Goal: Task Accomplishment & Management: Manage account settings

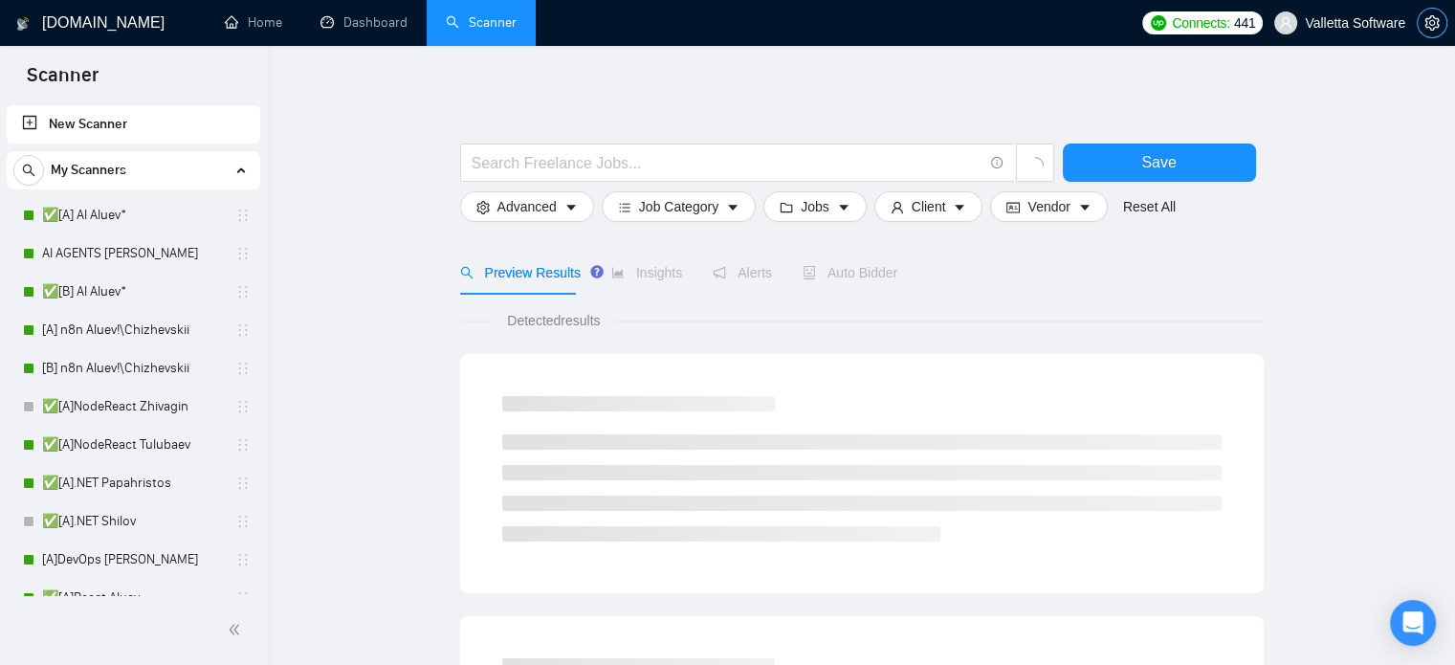
click at [1440, 30] on span "setting" at bounding box center [1432, 22] width 29 height 15
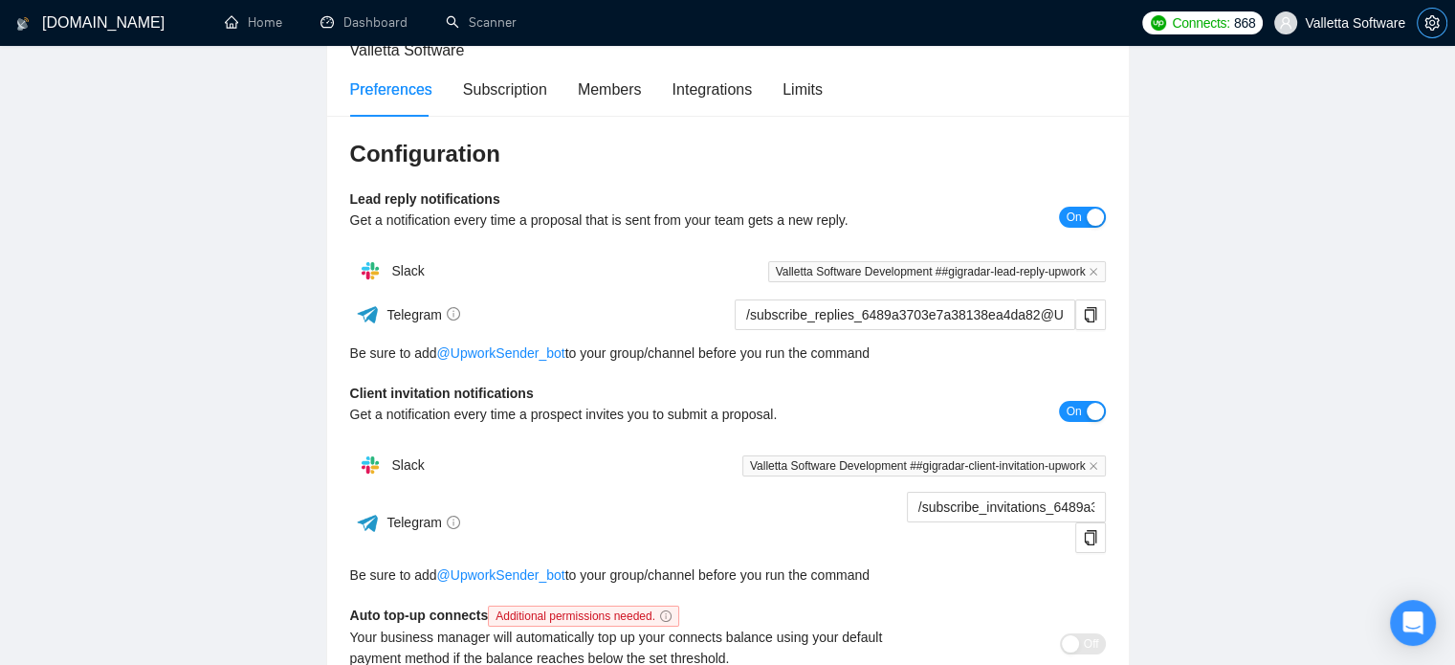
scroll to position [142, 0]
click at [516, 75] on div "Subscription" at bounding box center [505, 89] width 84 height 55
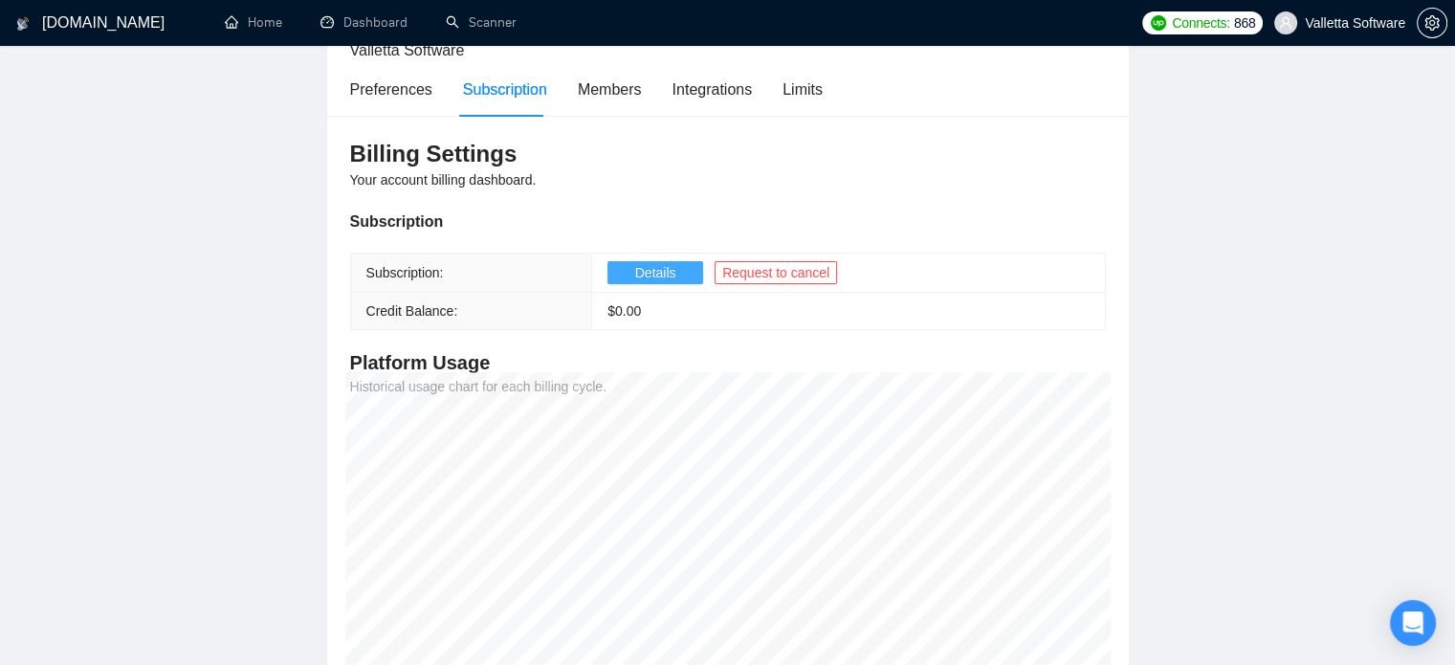
click at [684, 264] on button "Details" at bounding box center [656, 272] width 96 height 23
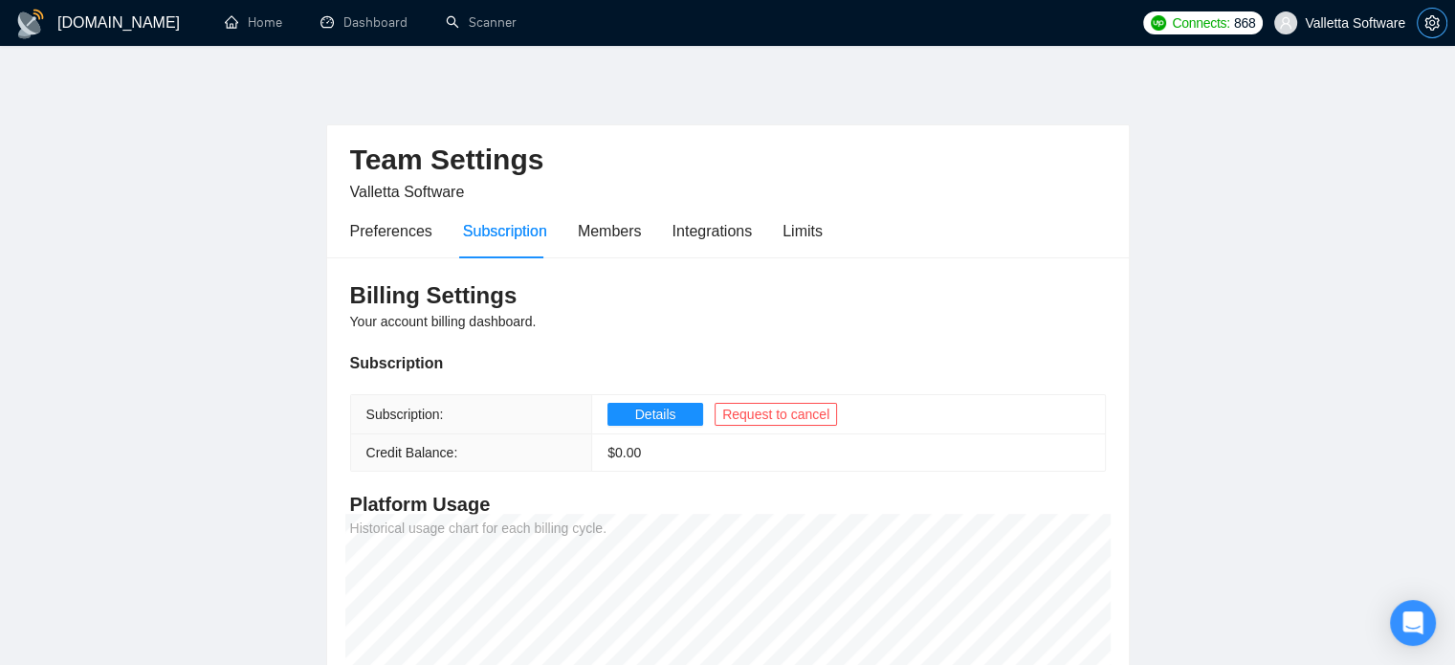
click at [1442, 30] on span "setting" at bounding box center [1432, 22] width 29 height 15
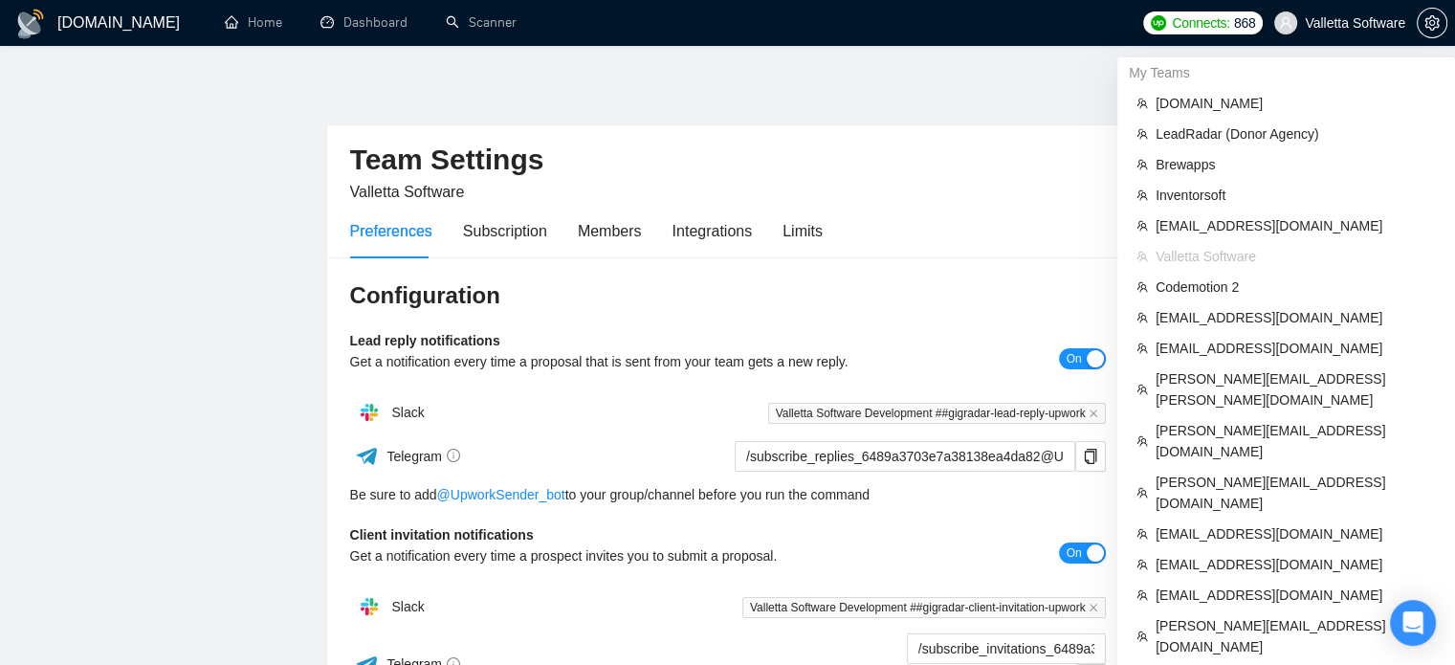
click at [1344, 23] on span "Valletta Software" at bounding box center [1355, 23] width 100 height 0
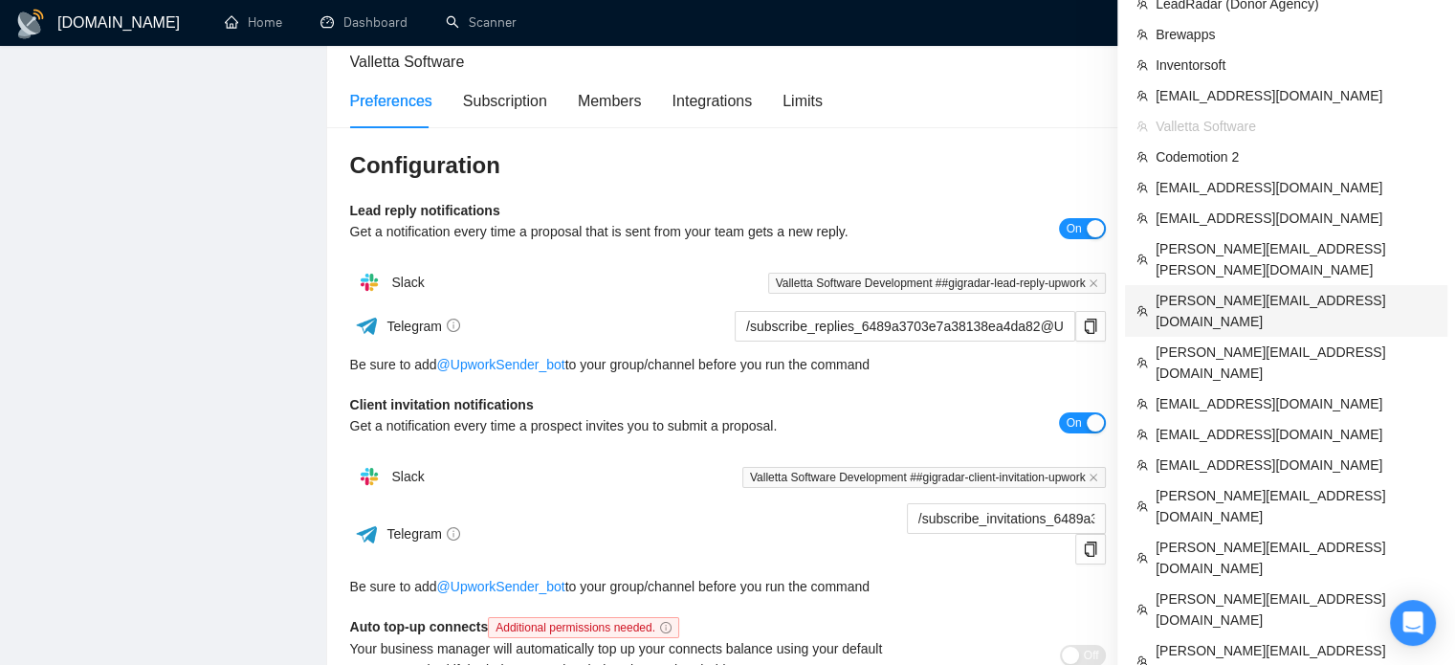
scroll to position [137, 0]
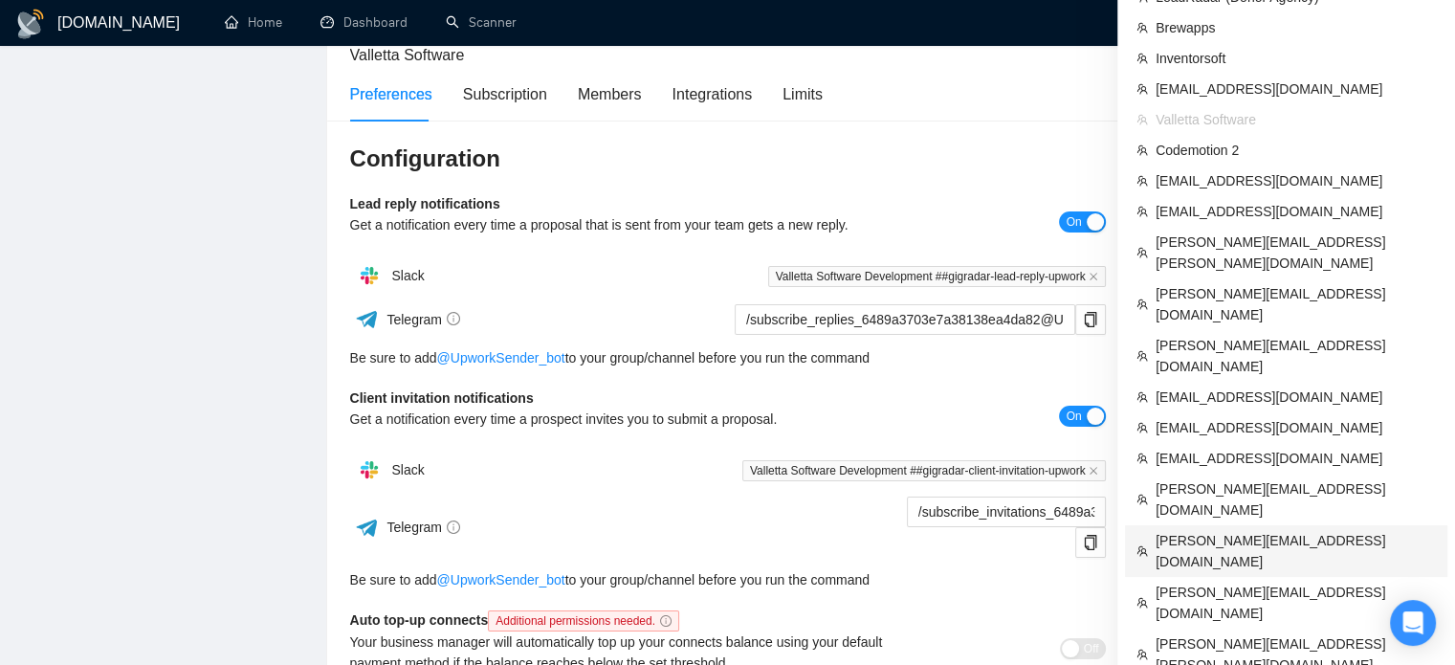
click at [1201, 530] on span "[PERSON_NAME][EMAIL_ADDRESS][DOMAIN_NAME]" at bounding box center [1296, 551] width 280 height 42
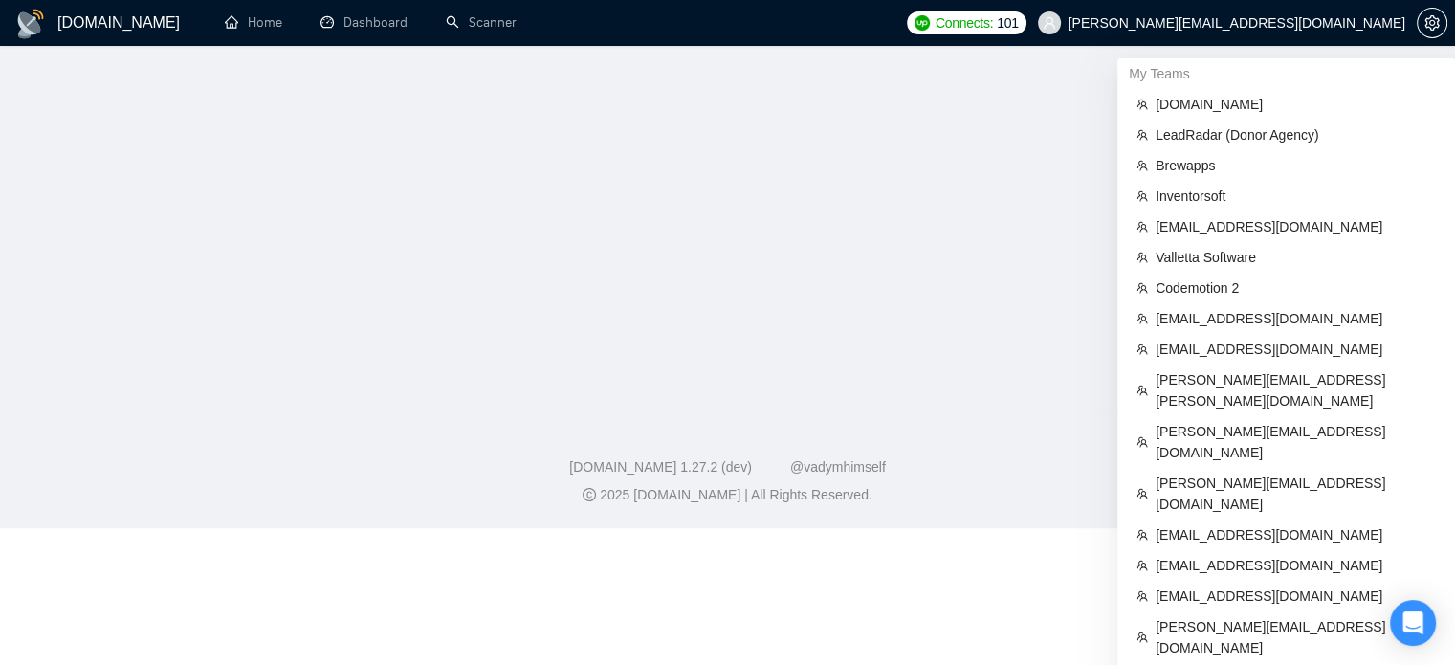
scroll to position [183, 0]
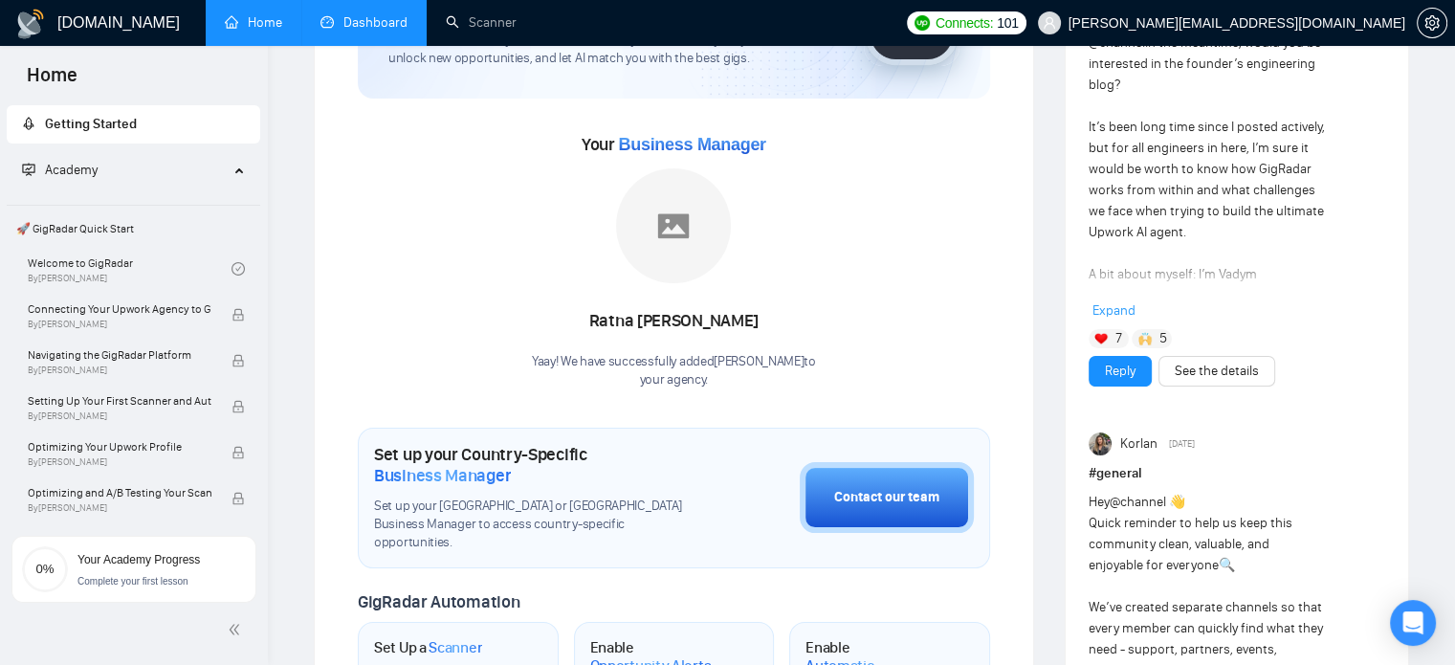
click at [360, 14] on link "Dashboard" at bounding box center [364, 22] width 87 height 16
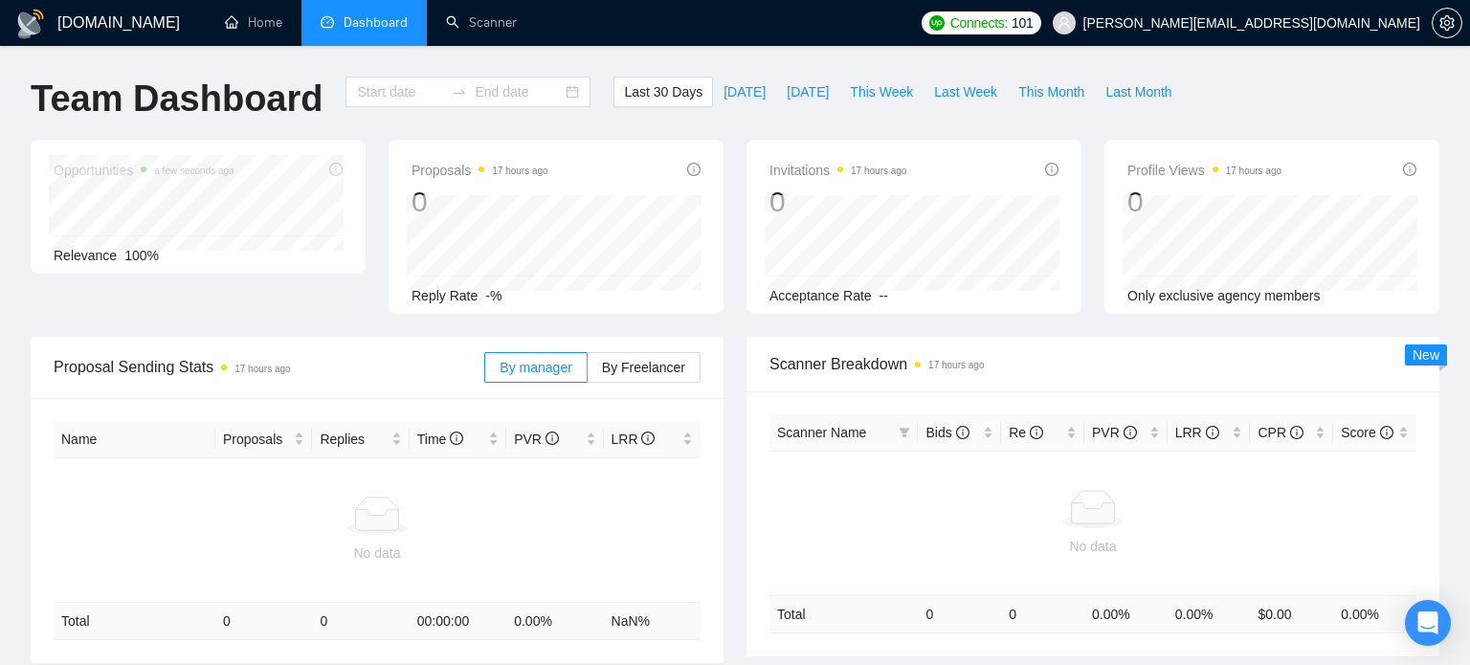
type input "2025-09-15"
type input "2025-10-15"
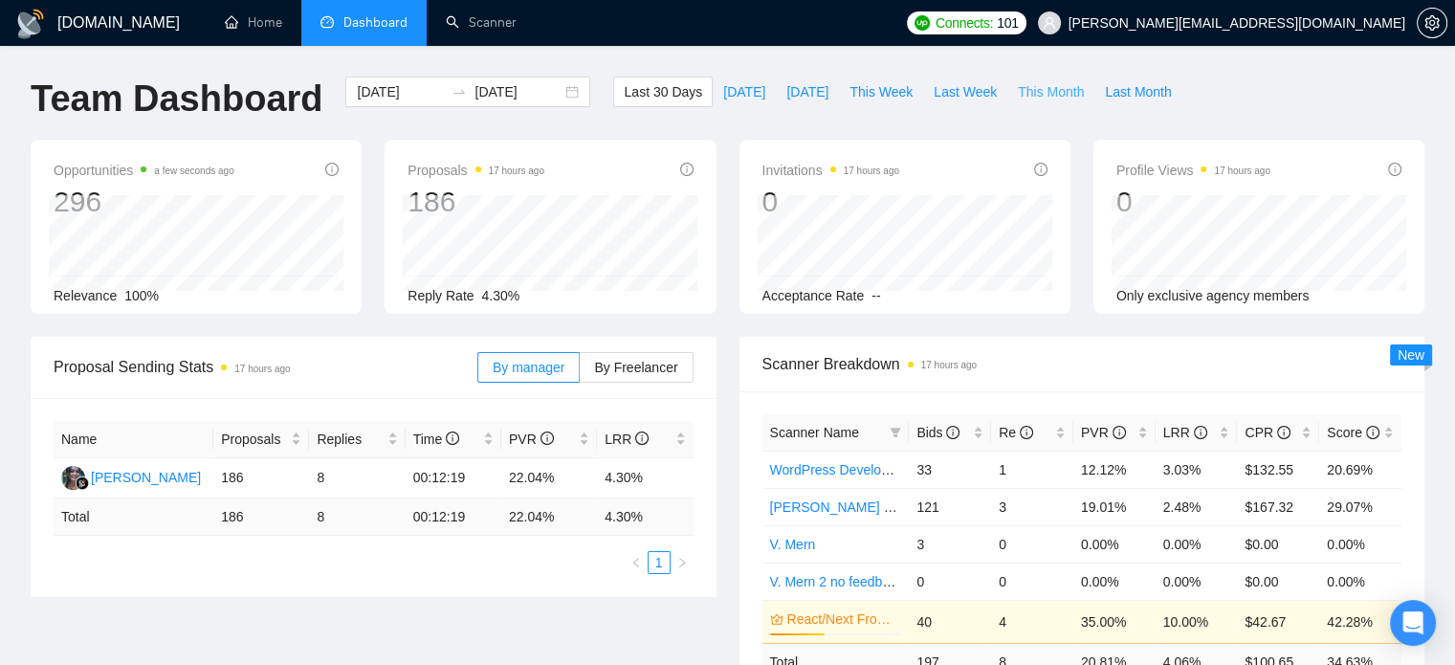
click at [1061, 95] on span "This Month" at bounding box center [1051, 91] width 66 height 21
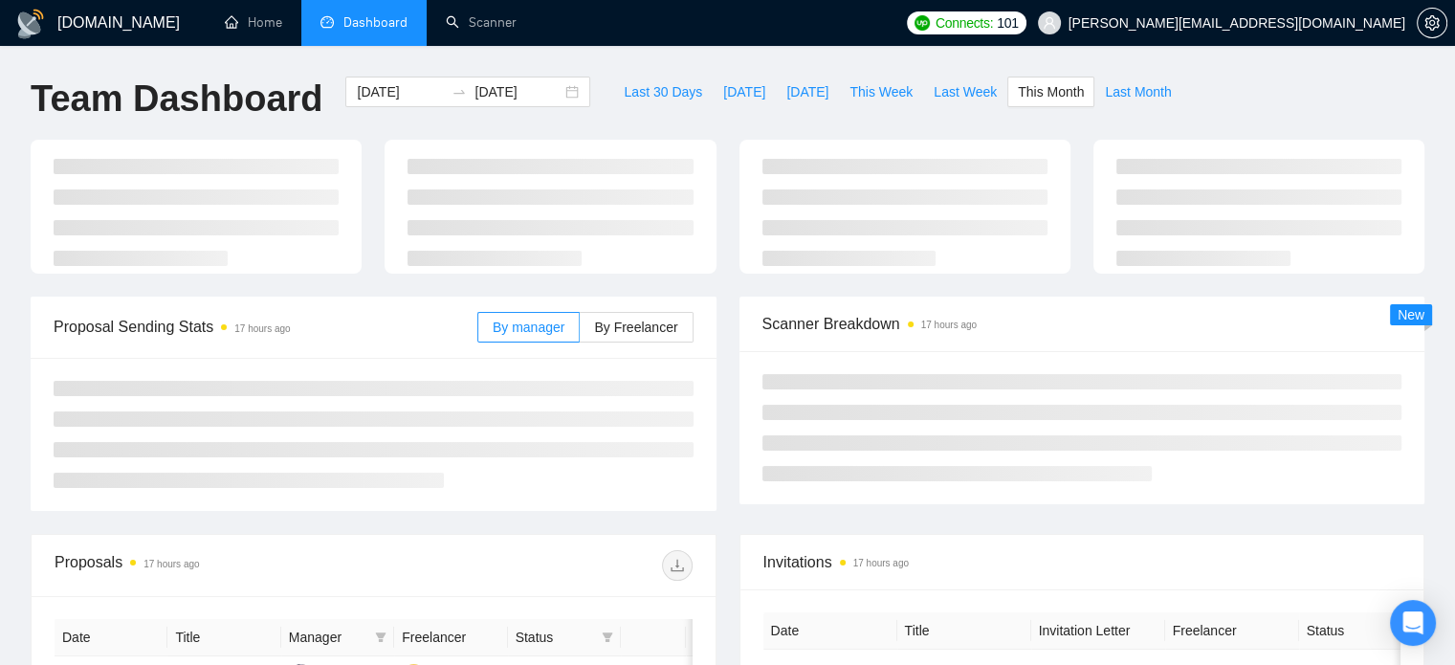
type input "2025-10-01"
type input "2025-10-31"
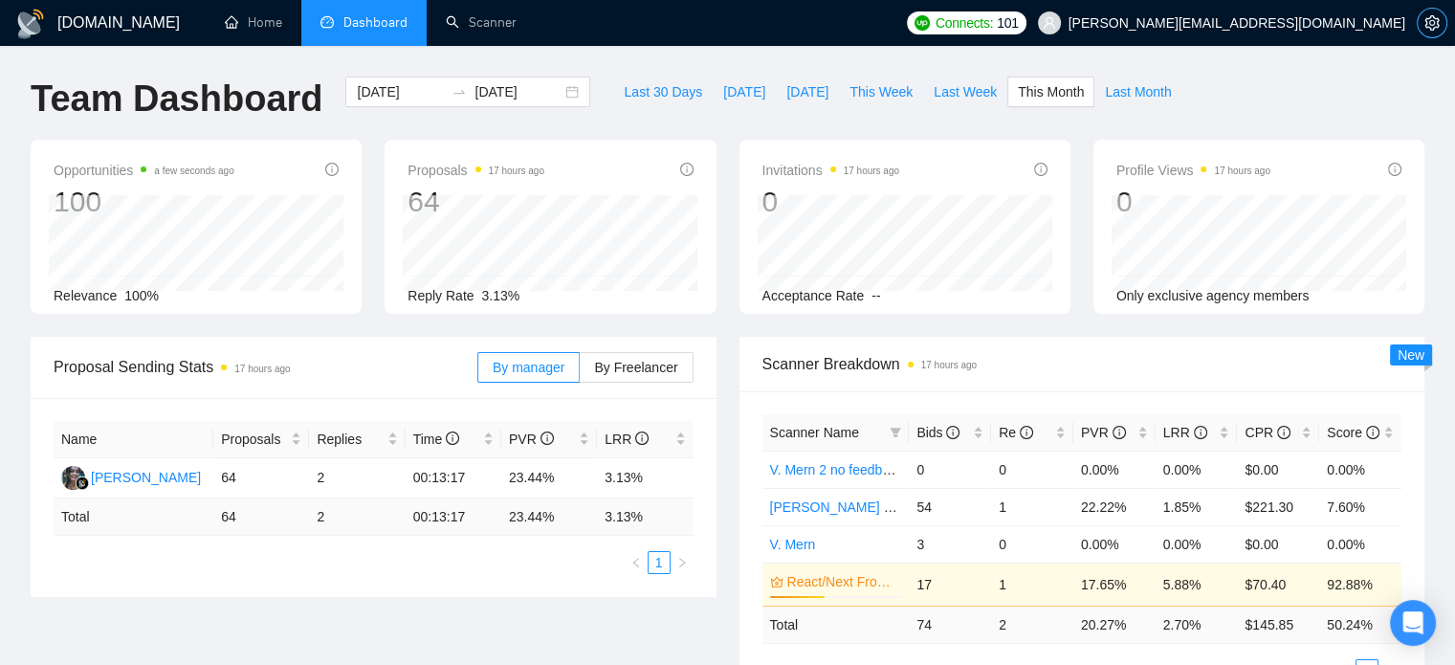
click at [1418, 30] on span "setting" at bounding box center [1432, 22] width 29 height 15
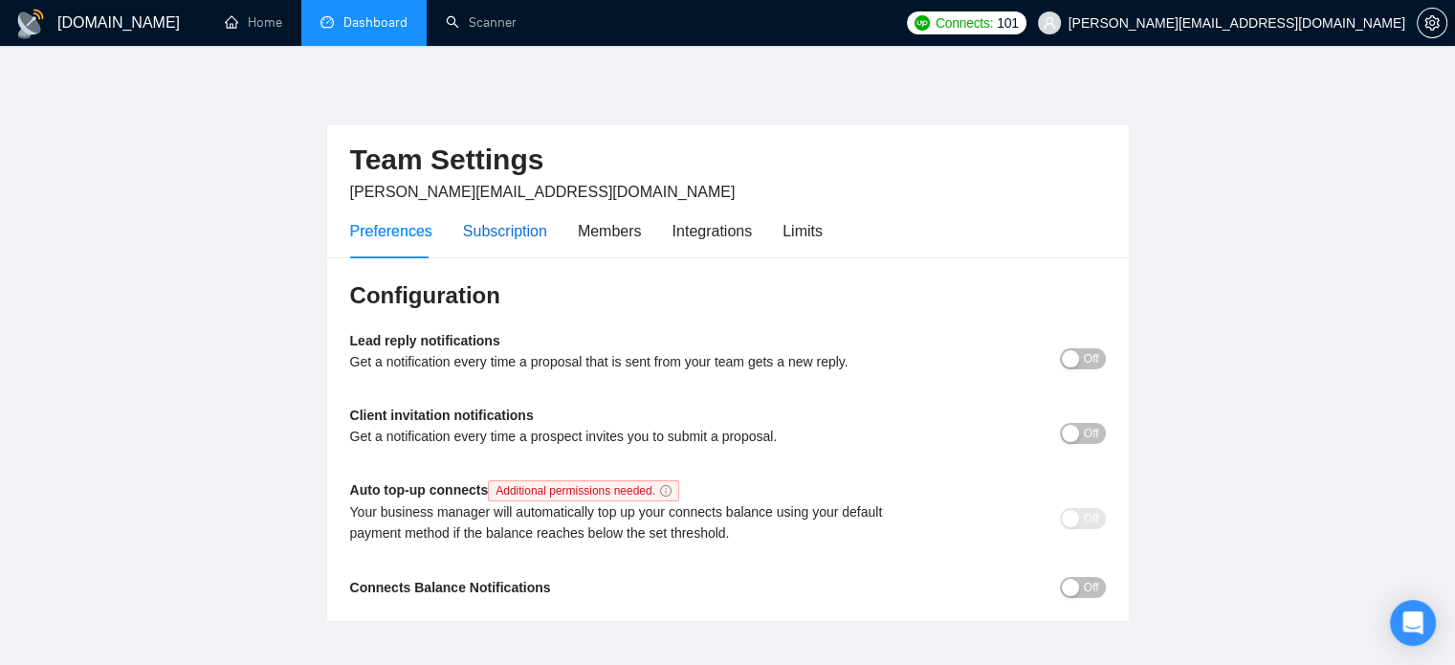
click at [525, 240] on div "Subscription" at bounding box center [505, 231] width 84 height 24
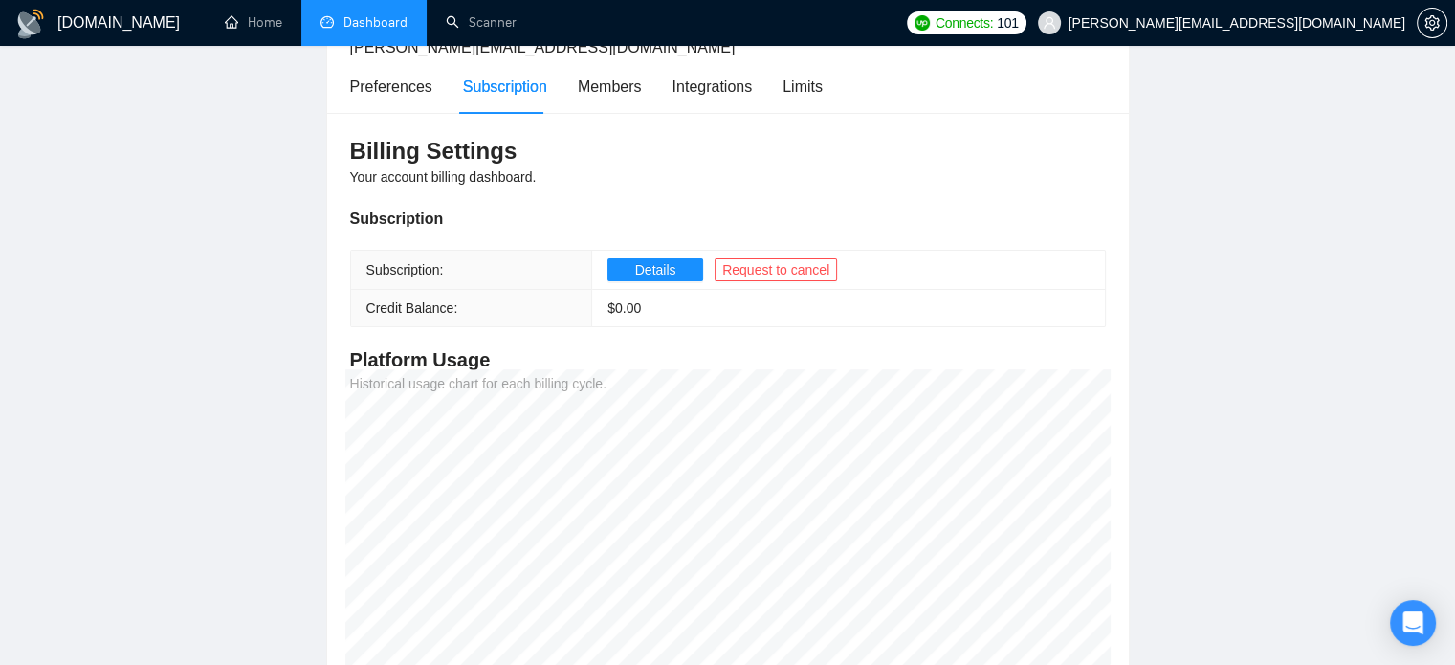
scroll to position [145, 0]
click at [661, 261] on span "Details" at bounding box center [655, 268] width 41 height 21
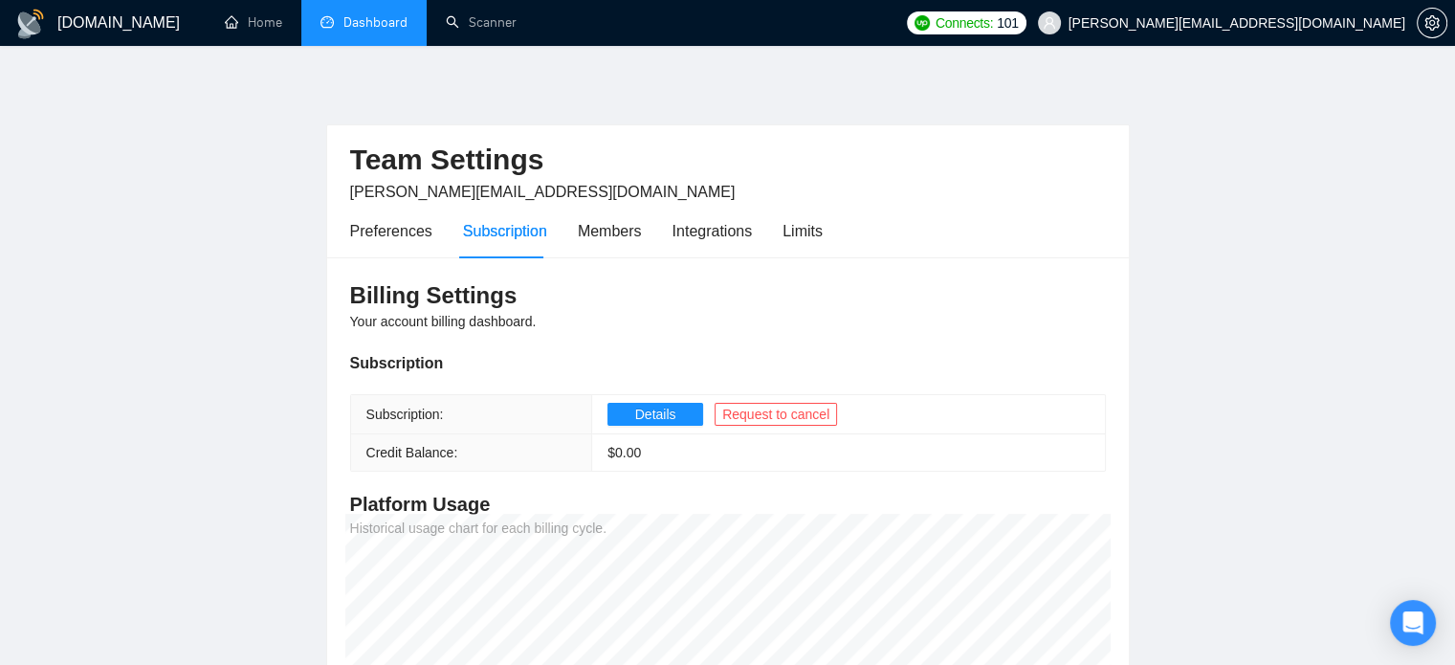
drag, startPoint x: 0, startPoint y: 0, endPoint x: 359, endPoint y: 26, distance: 359.7
click at [359, 26] on link "Dashboard" at bounding box center [364, 22] width 87 height 16
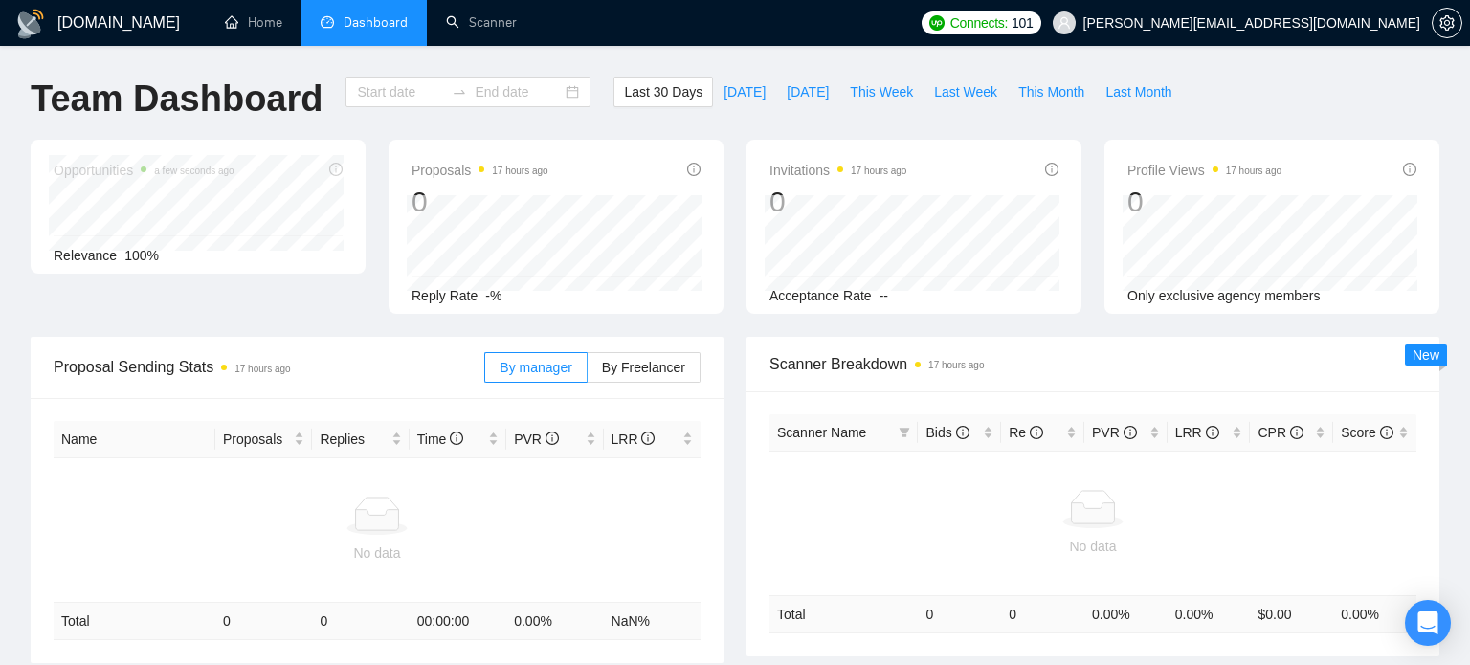
type input "[DATE]"
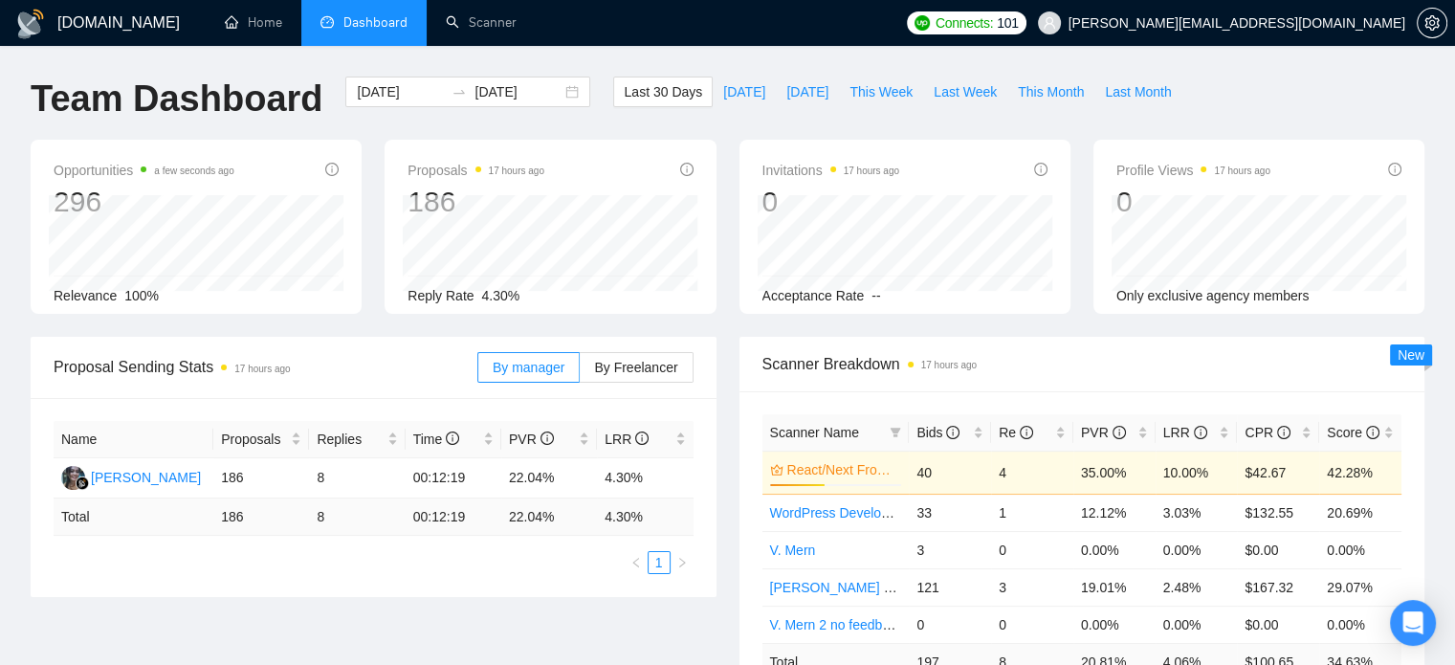
scroll to position [54, 0]
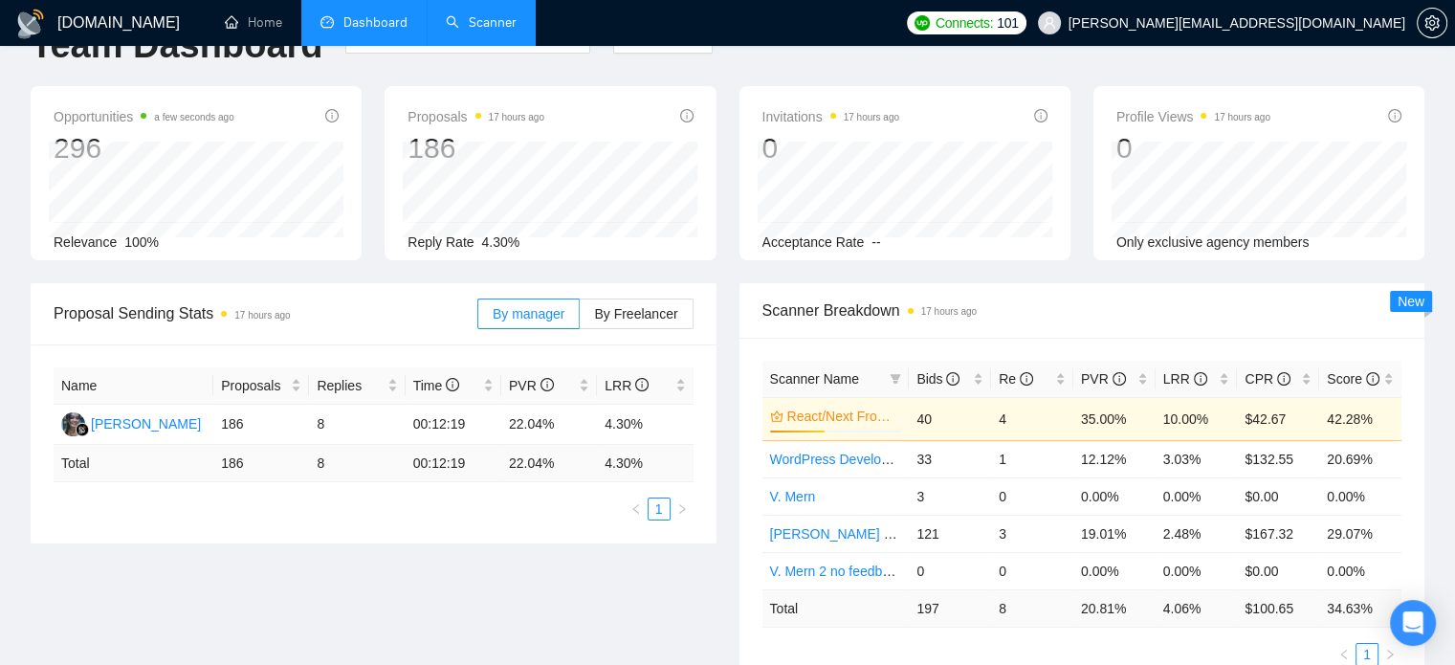
click at [453, 25] on link "Scanner" at bounding box center [481, 22] width 71 height 16
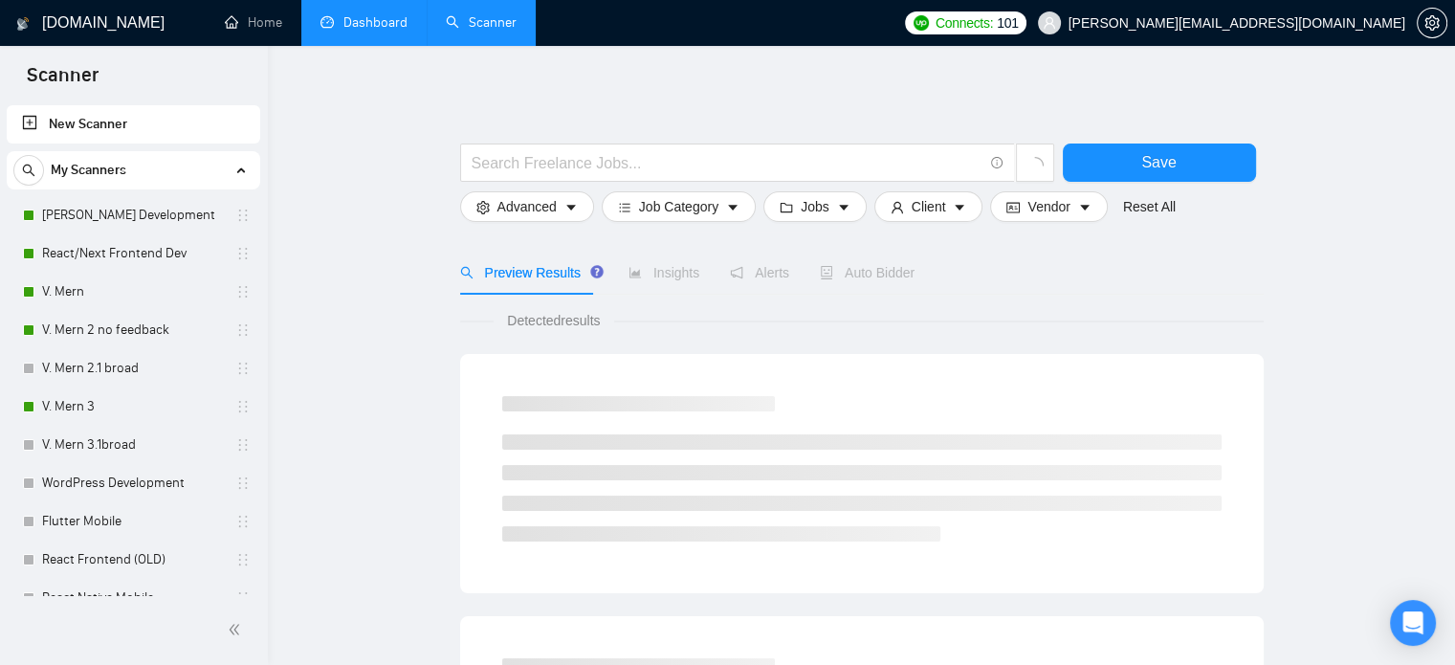
click at [343, 14] on link "Dashboard" at bounding box center [364, 22] width 87 height 16
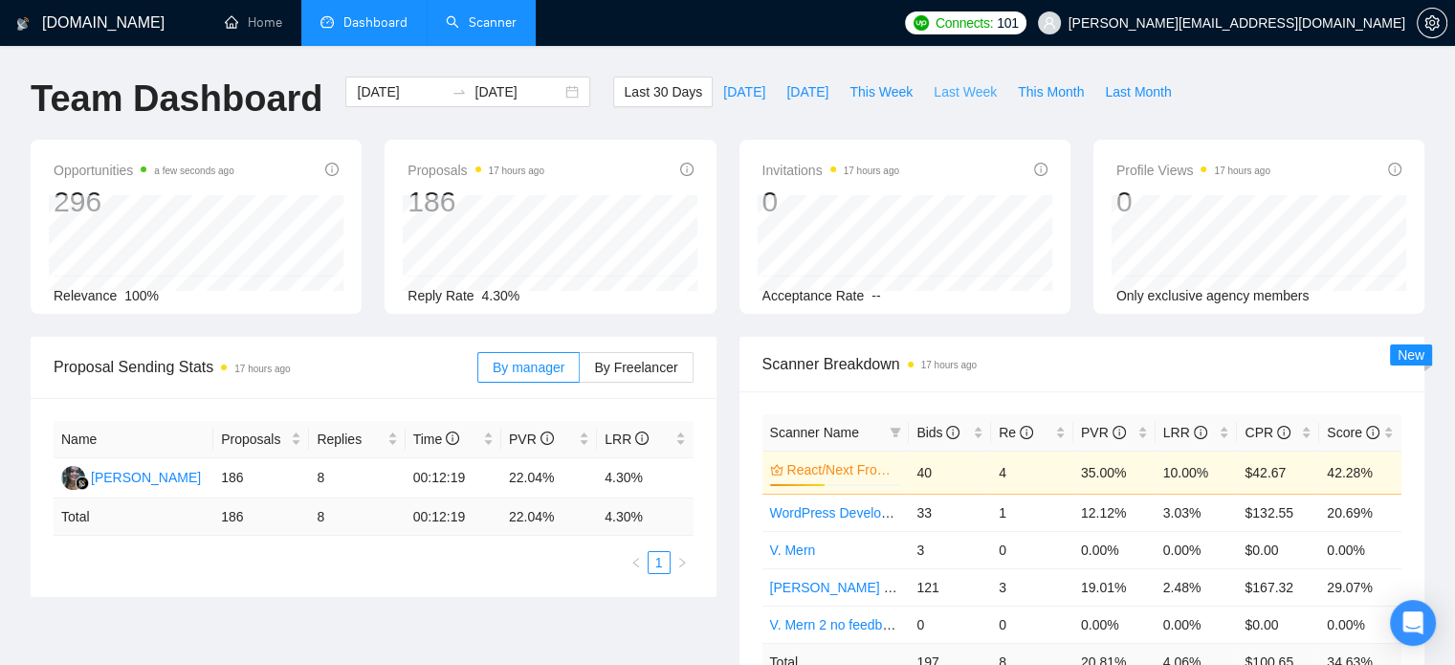
click at [957, 100] on span "Last Week" at bounding box center [965, 91] width 63 height 21
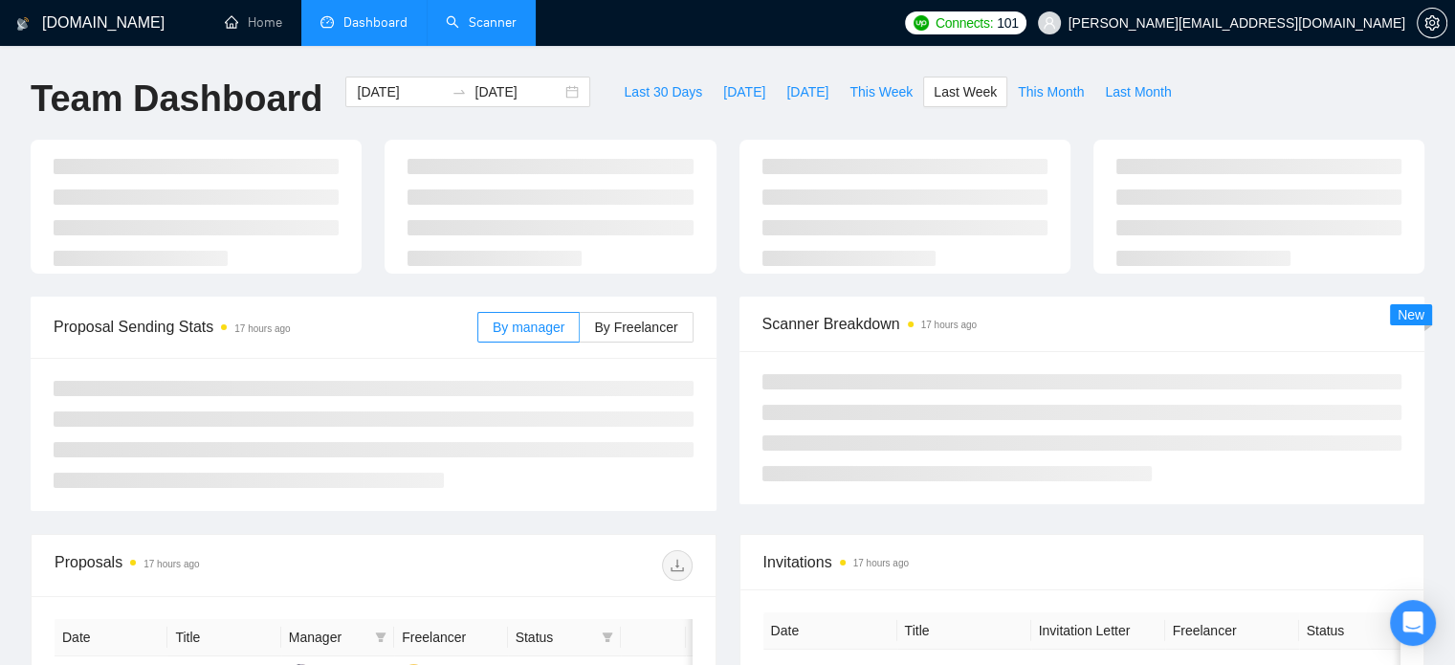
type input "2025-10-06"
type input "2025-10-12"
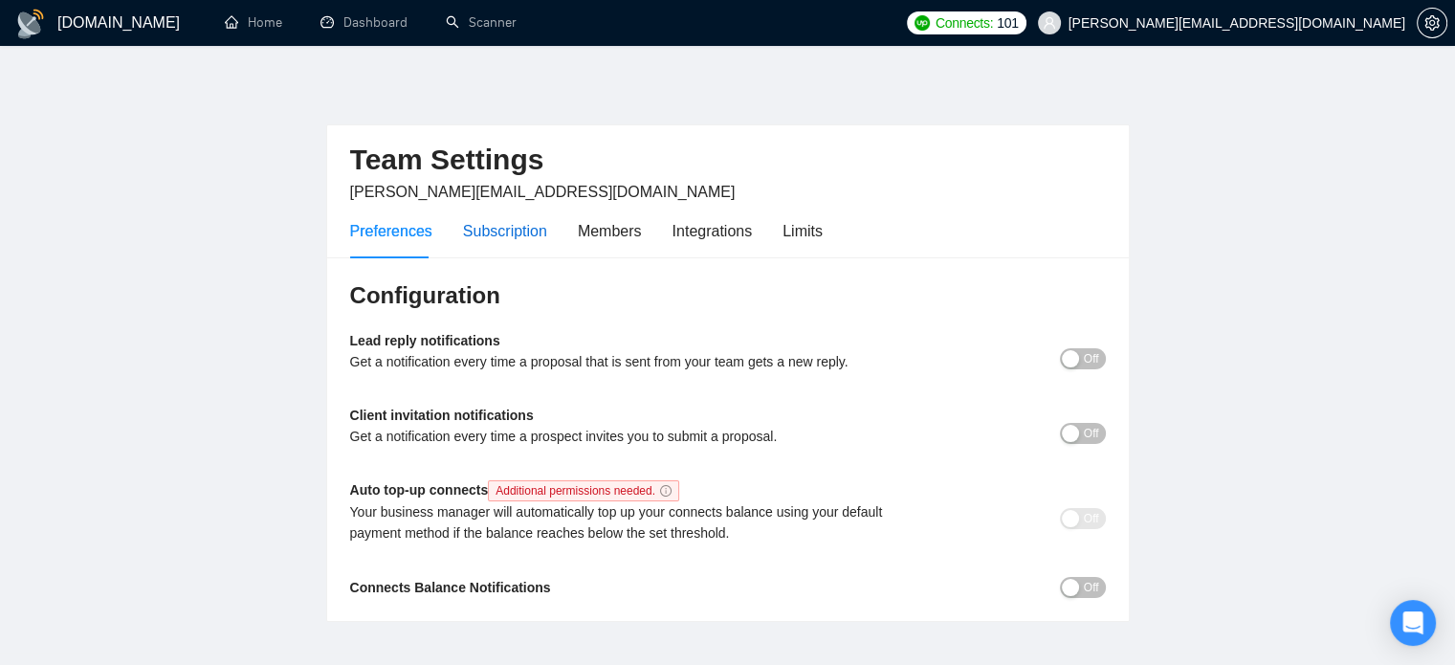
click at [494, 221] on div "Subscription" at bounding box center [505, 231] width 84 height 24
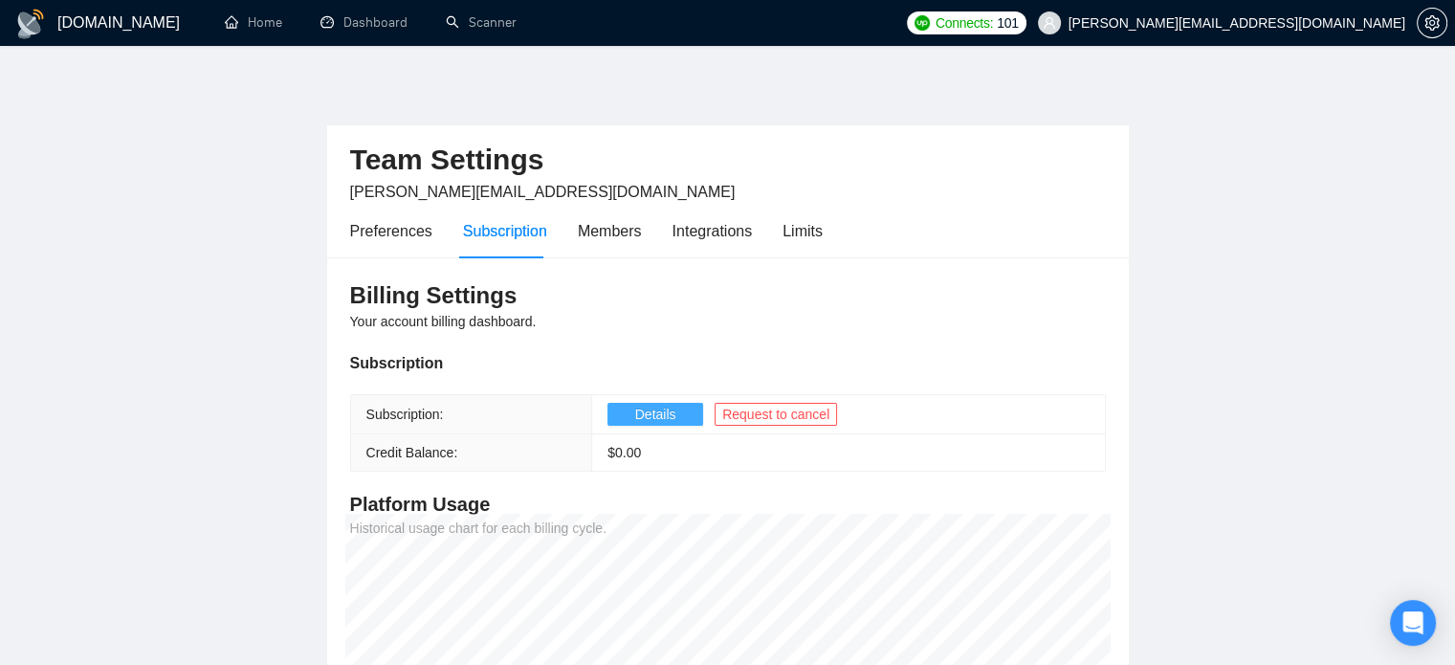
click at [654, 412] on span "Details" at bounding box center [655, 414] width 41 height 21
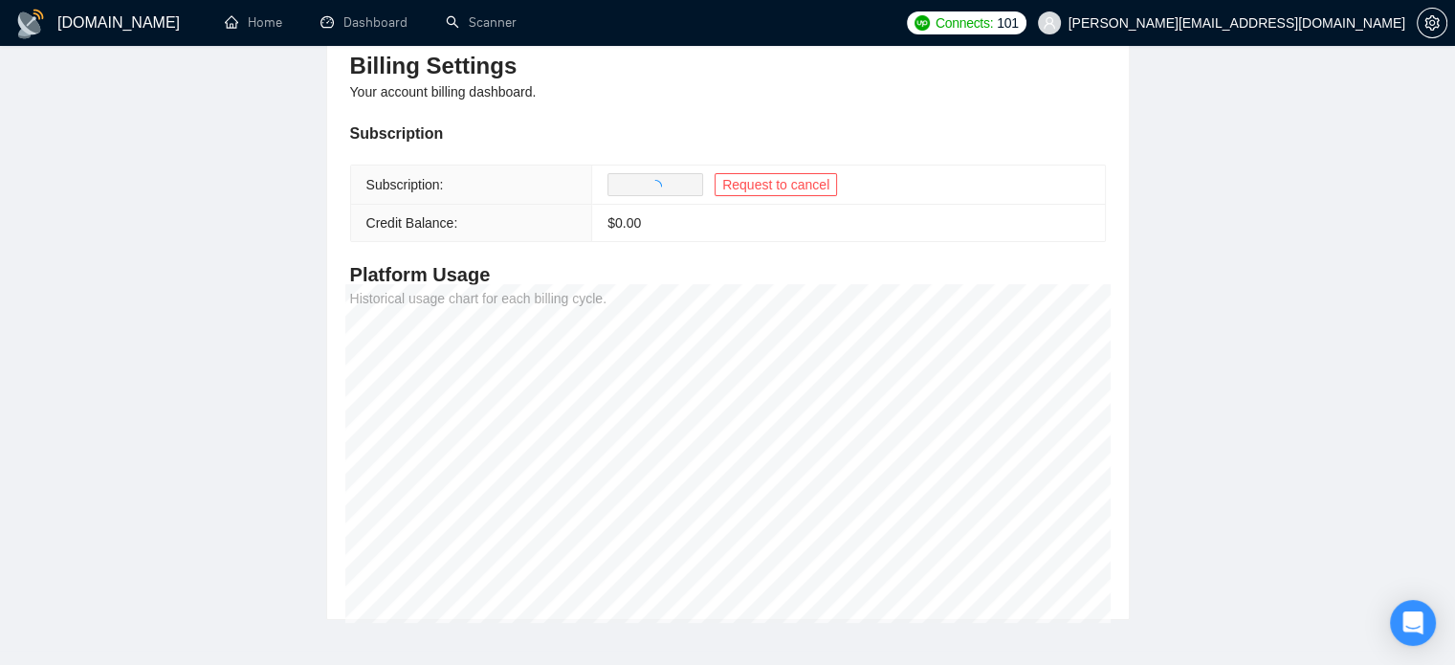
scroll to position [232, 0]
